Goal: Task Accomplishment & Management: Complete application form

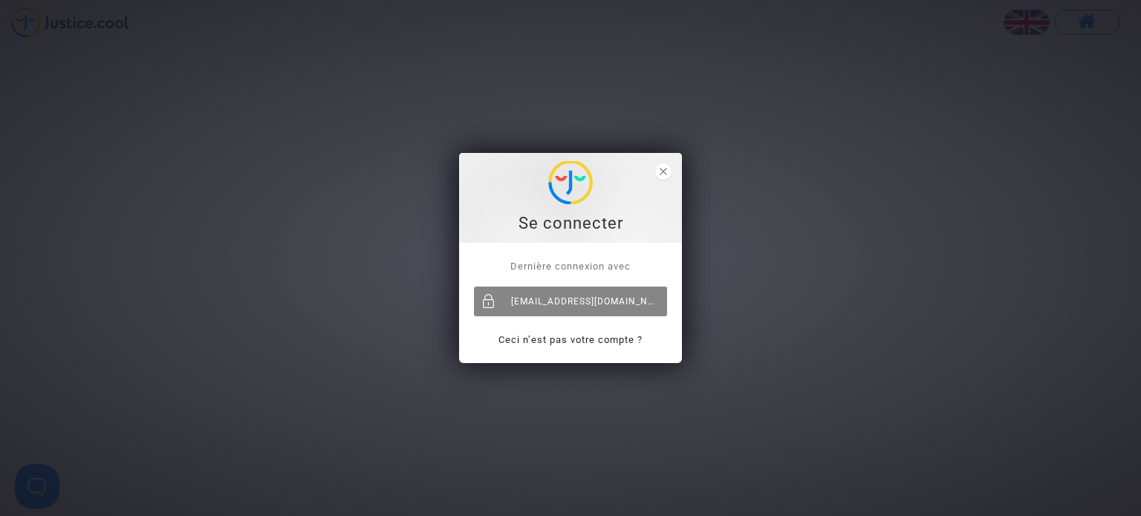
click at [601, 290] on div "katya.belchinska@skyrefund.com" at bounding box center [570, 302] width 193 height 30
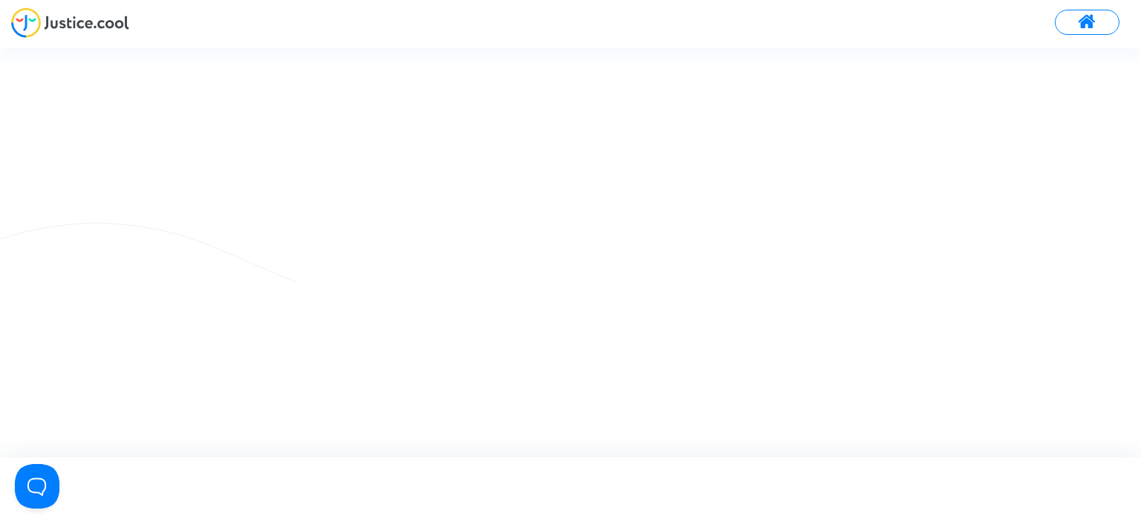
click at [74, 23] on img at bounding box center [70, 22] width 118 height 30
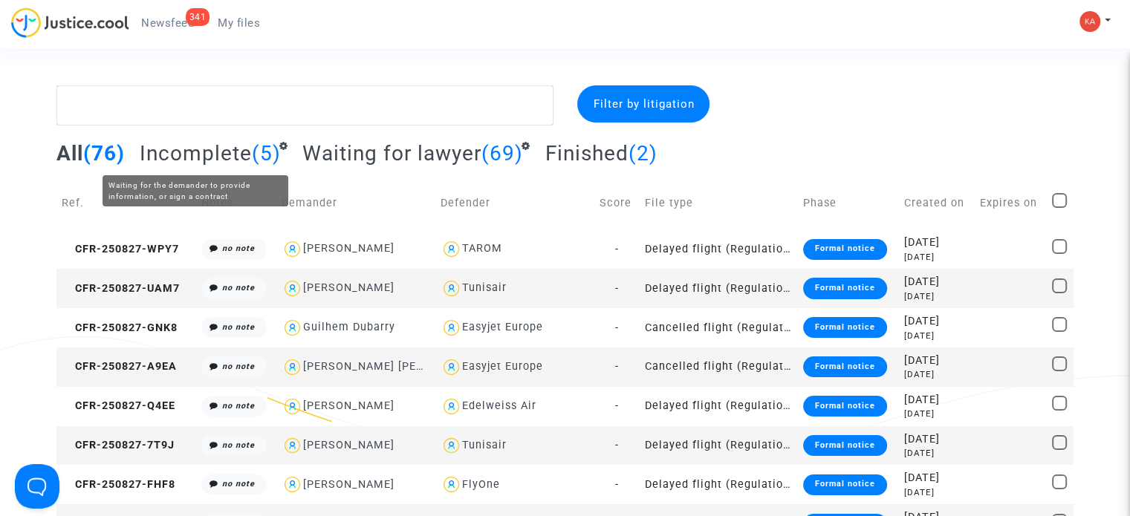
click at [218, 150] on span "Incomplete" at bounding box center [196, 153] width 112 height 25
